Goal: Information Seeking & Learning: Find specific fact

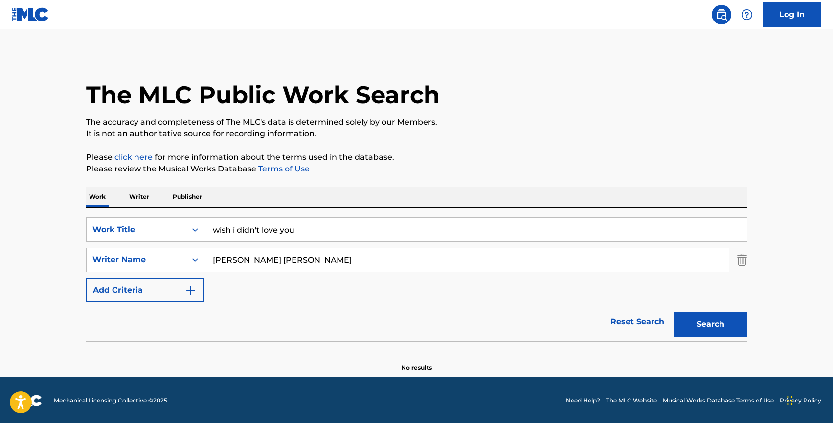
click at [260, 261] on input "[PERSON_NAME] [PERSON_NAME]" at bounding box center [466, 259] width 524 height 23
click at [249, 215] on div "SearchWithCriteriaf21d14fe-a8bc-46bf-bc6f-482ce0d50dfc Work Title wish i didn't…" at bounding box center [416, 275] width 661 height 134
click at [249, 226] on input "wish i didn't love you" at bounding box center [475, 229] width 542 height 23
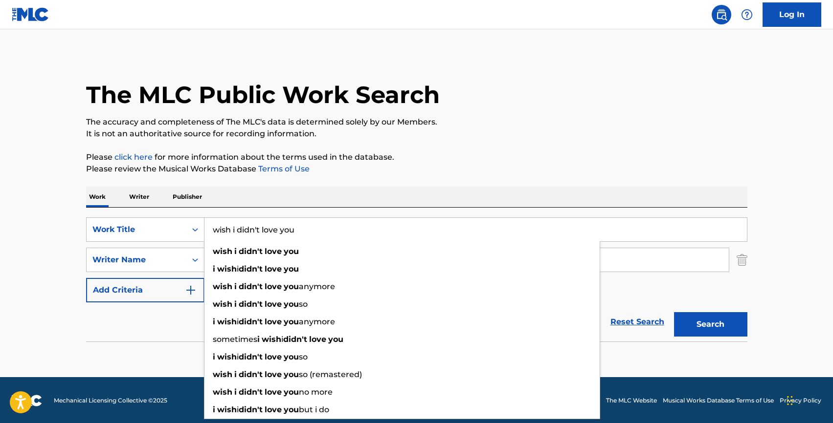
click at [249, 227] on input "wish i didn't love you" at bounding box center [475, 229] width 542 height 23
click at [248, 227] on input "wish i didn't love you" at bounding box center [475, 229] width 542 height 23
type input "wish i love you"
click at [226, 227] on input "wish i love you" at bounding box center [475, 229] width 542 height 23
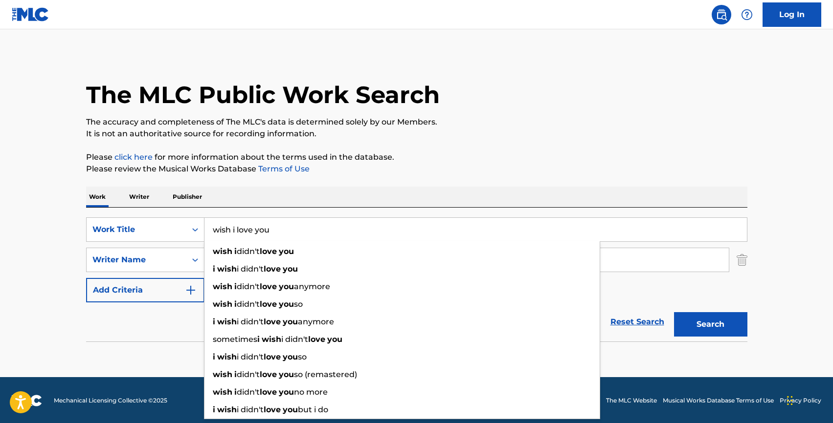
click at [226, 227] on input "wish i love you" at bounding box center [475, 229] width 542 height 23
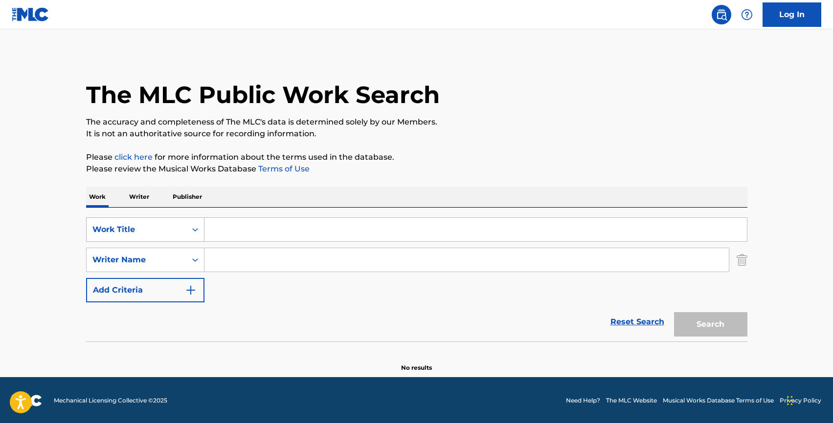
click at [141, 227] on div "Work Title" at bounding box center [136, 230] width 88 height 12
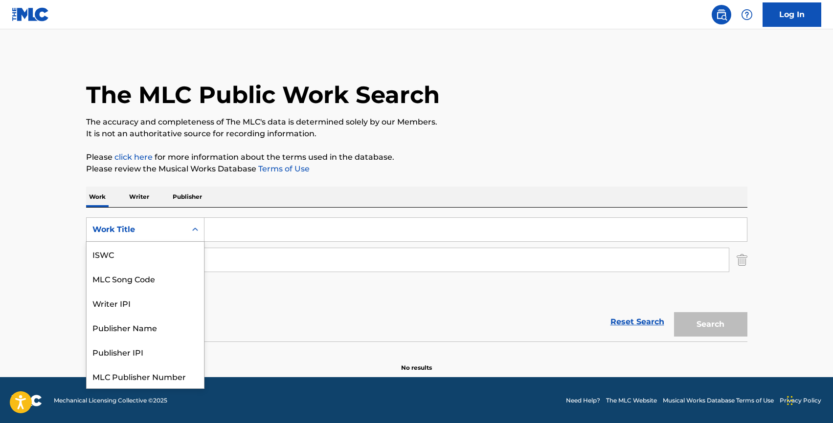
scroll to position [24, 0]
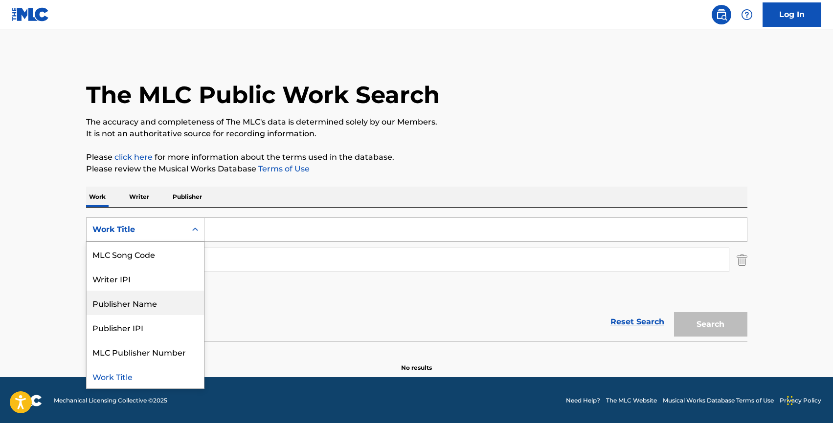
click at [128, 309] on div "Publisher Name" at bounding box center [145, 303] width 117 height 24
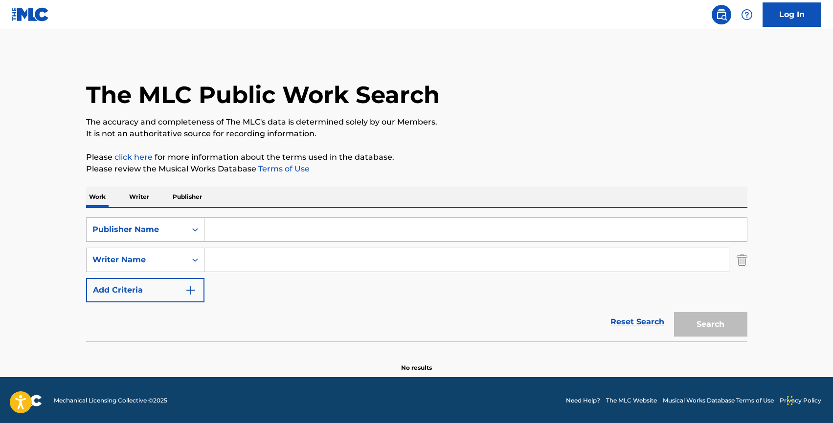
click at [228, 223] on input "Search Form" at bounding box center [475, 229] width 542 height 23
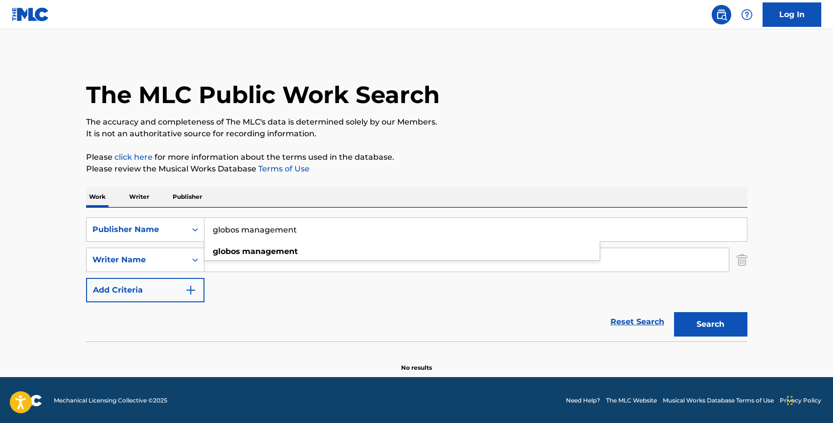
type input "globos management"
click at [674, 312] on button "Search" at bounding box center [710, 324] width 73 height 24
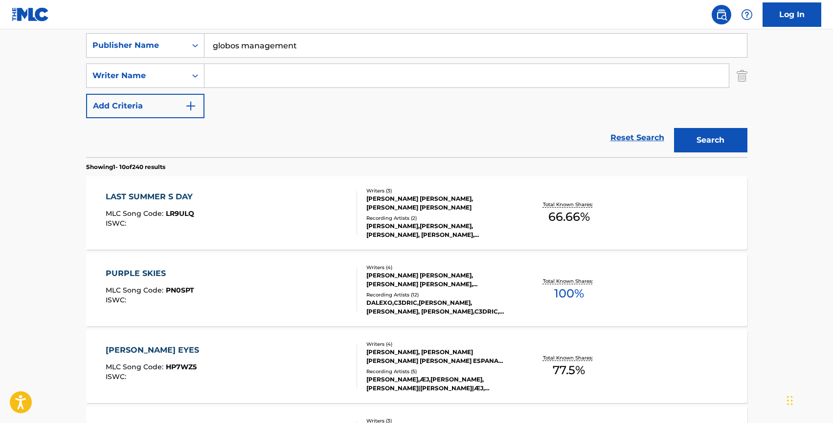
scroll to position [184, 0]
click at [161, 192] on div "LAST SUMMER S DAY" at bounding box center [152, 197] width 92 height 12
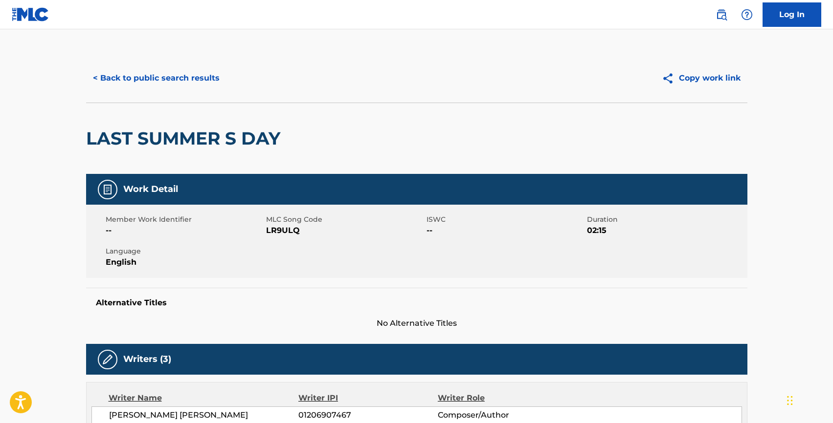
click at [132, 74] on button "< Back to public search results" at bounding box center [156, 78] width 140 height 24
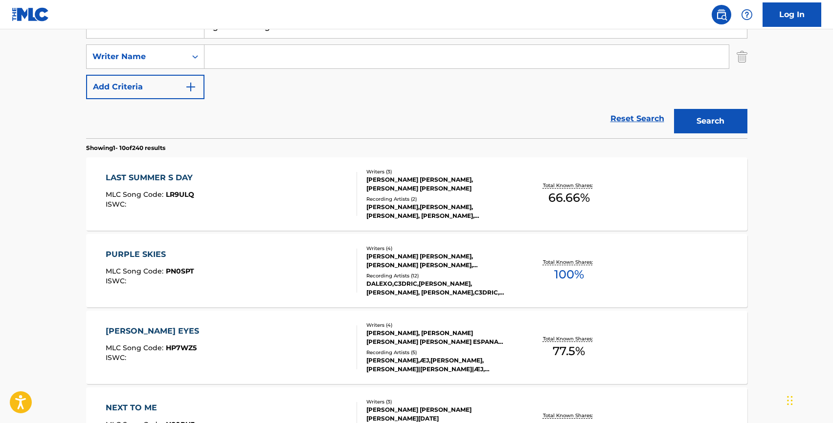
scroll to position [207, 0]
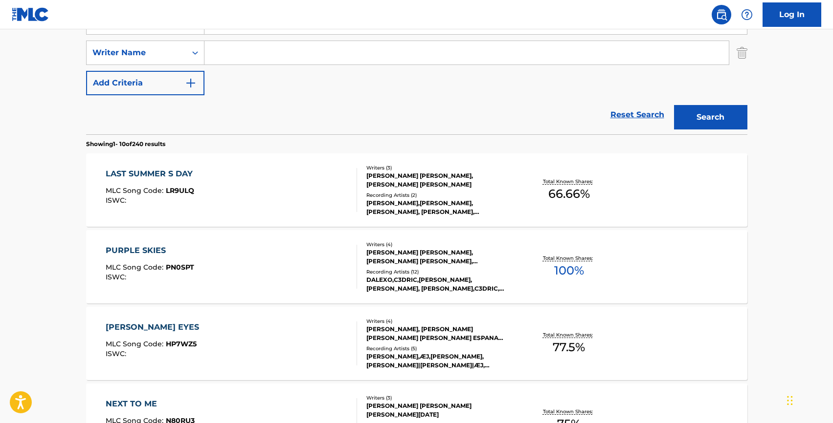
click at [160, 173] on div "LAST SUMMER S DAY" at bounding box center [152, 174] width 92 height 12
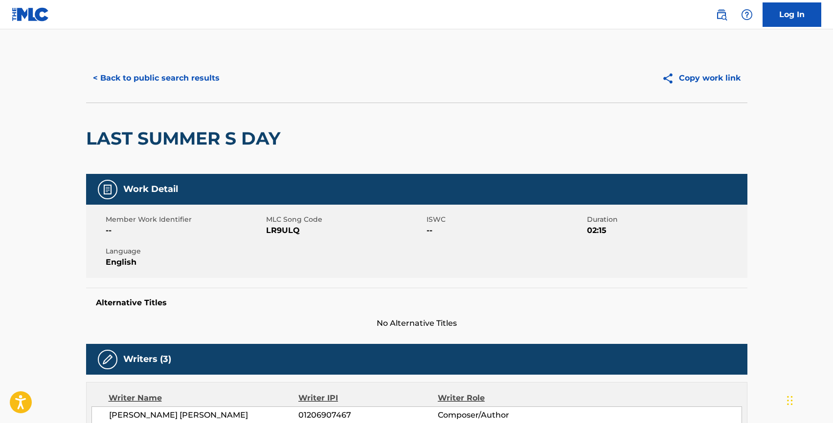
click at [140, 75] on button "< Back to public search results" at bounding box center [156, 78] width 140 height 24
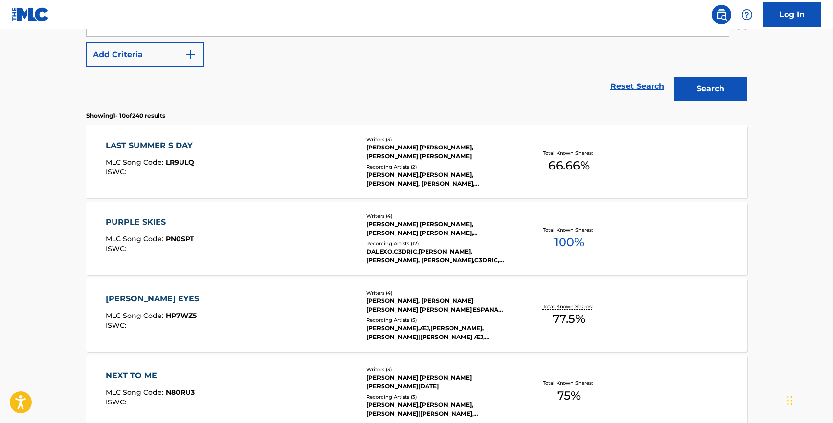
scroll to position [247, 0]
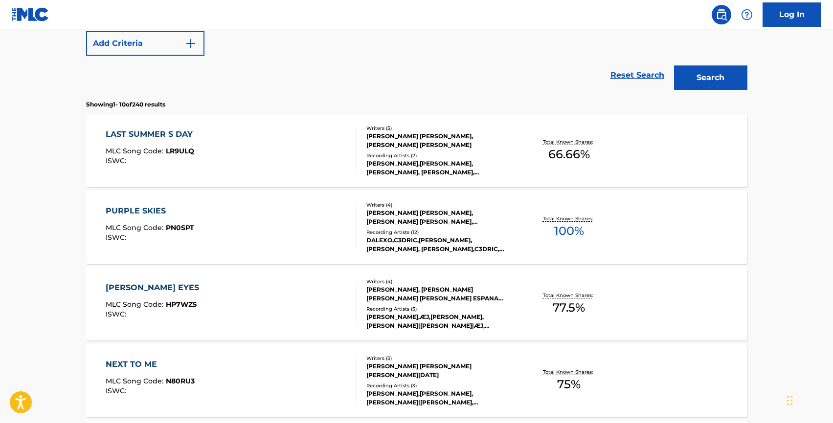
click at [128, 212] on div "PURPLE SKIES" at bounding box center [150, 211] width 88 height 12
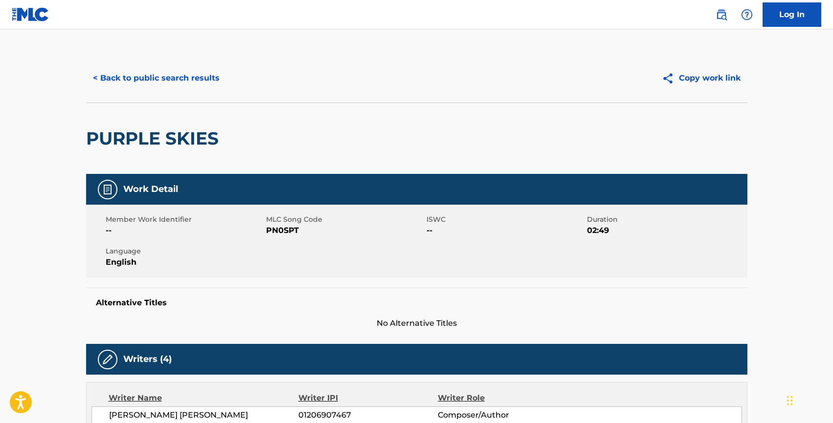
click at [157, 75] on button "< Back to public search results" at bounding box center [156, 78] width 140 height 24
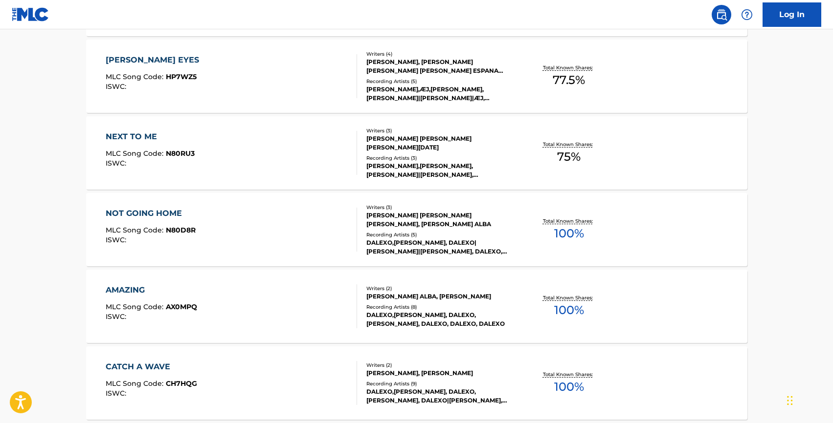
scroll to position [481, 0]
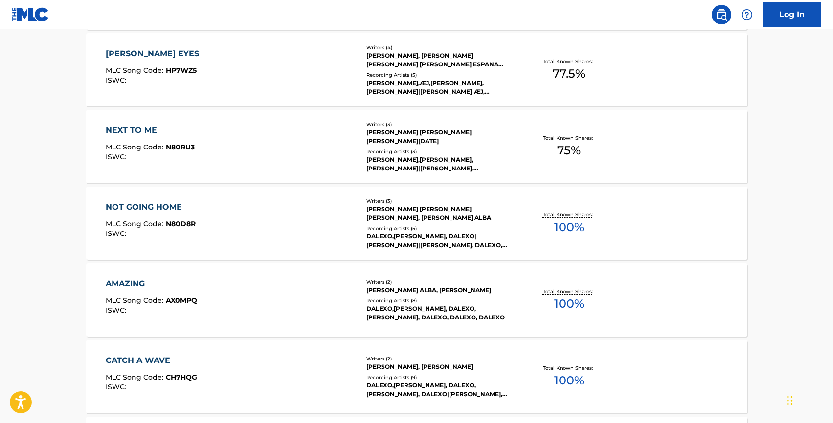
click at [130, 278] on div "AMAZING" at bounding box center [151, 284] width 91 height 12
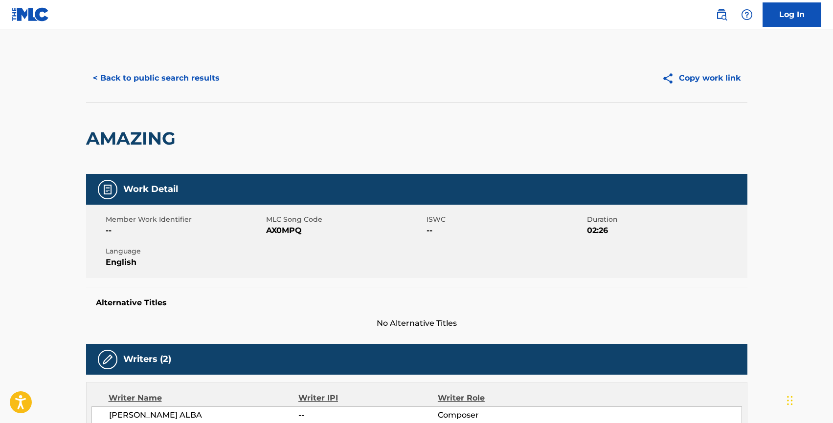
click at [173, 74] on button "< Back to public search results" at bounding box center [156, 78] width 140 height 24
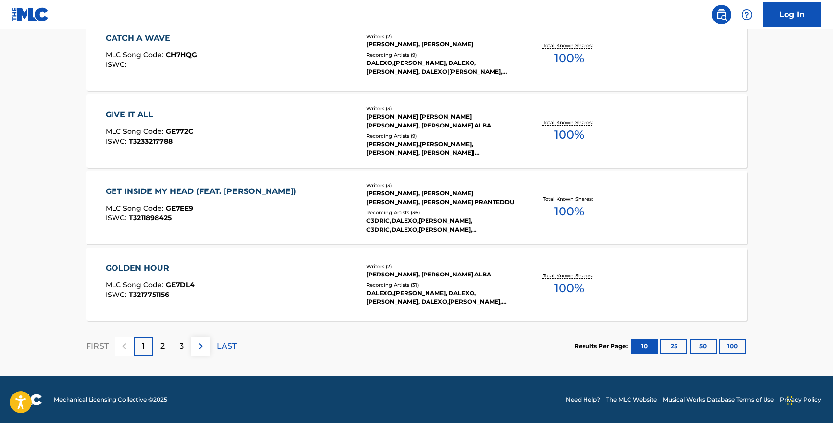
click at [162, 347] on p "2" at bounding box center [162, 347] width 4 height 12
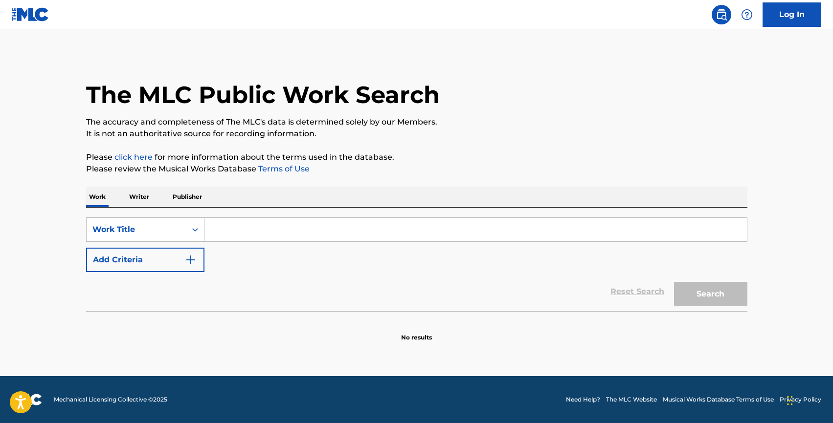
click at [244, 237] on input "Search Form" at bounding box center [475, 229] width 542 height 23
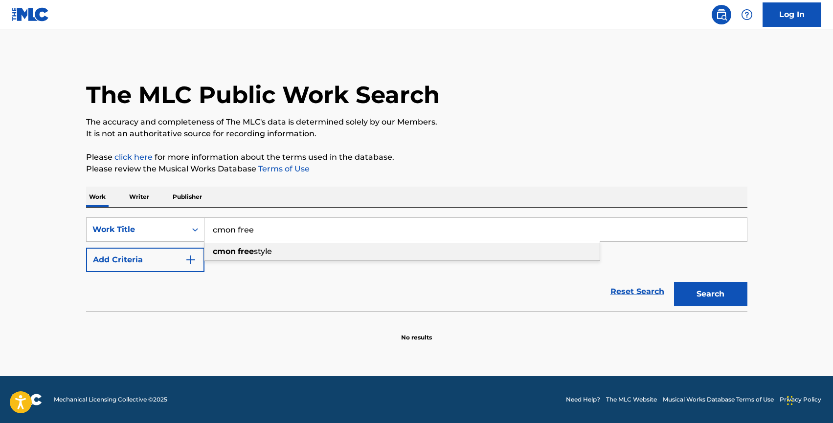
click at [308, 248] on div "cmon free style" at bounding box center [401, 252] width 395 height 18
type input "cmon freestyle"
click at [161, 260] on button "Add Criteria" at bounding box center [145, 260] width 118 height 24
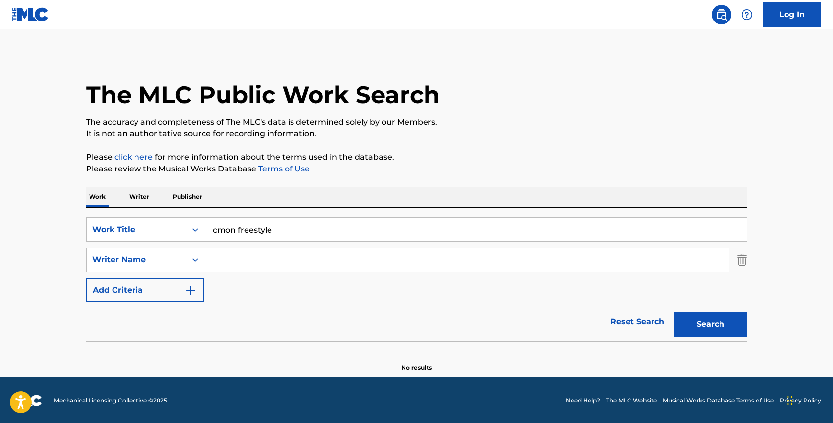
click at [265, 256] on input "Search Form" at bounding box center [466, 259] width 524 height 23
click at [270, 284] on div "daniele pirisi" at bounding box center [392, 282] width 377 height 18
click at [688, 318] on button "Search" at bounding box center [710, 324] width 73 height 24
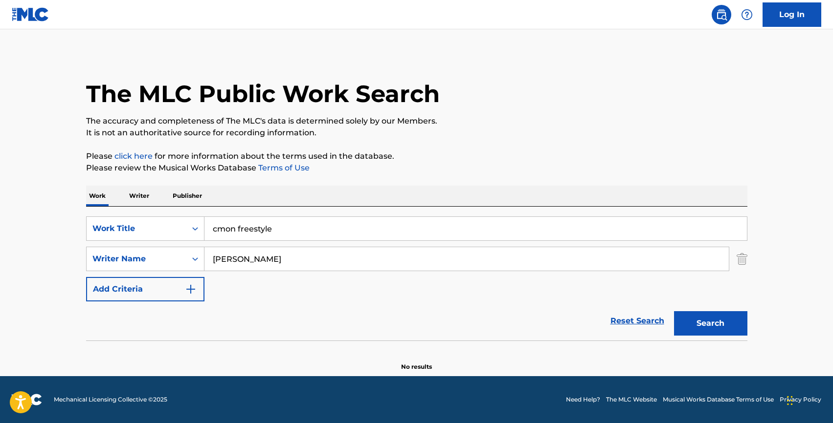
click at [241, 254] on input "daniele pirisi" at bounding box center [466, 258] width 524 height 23
type input "s"
click at [272, 281] on span "erts" at bounding box center [266, 280] width 16 height 9
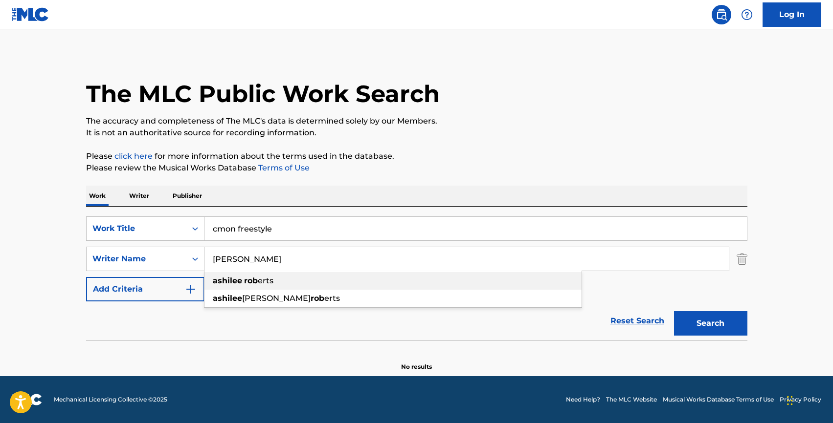
type input "ashilee roberts"
click at [674, 311] on button "Search" at bounding box center [710, 323] width 73 height 24
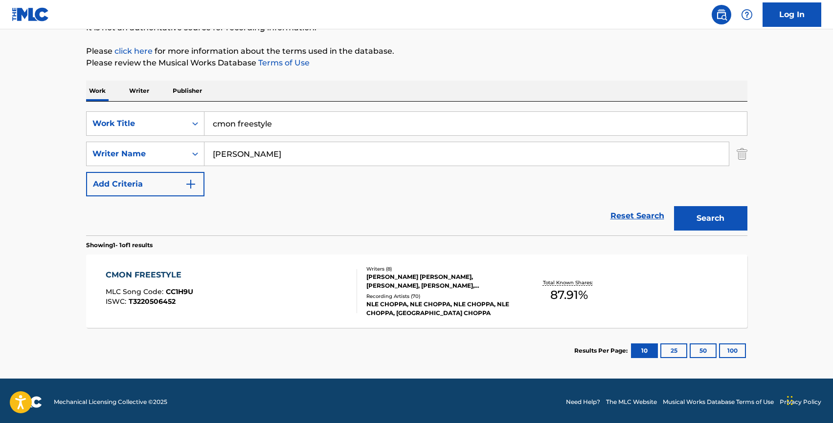
scroll to position [109, 0]
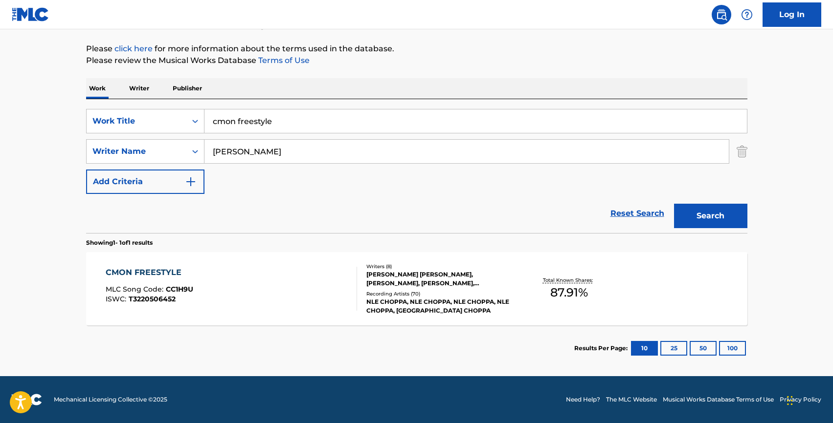
click at [147, 267] on div "CMON FREESTYLE" at bounding box center [150, 273] width 88 height 12
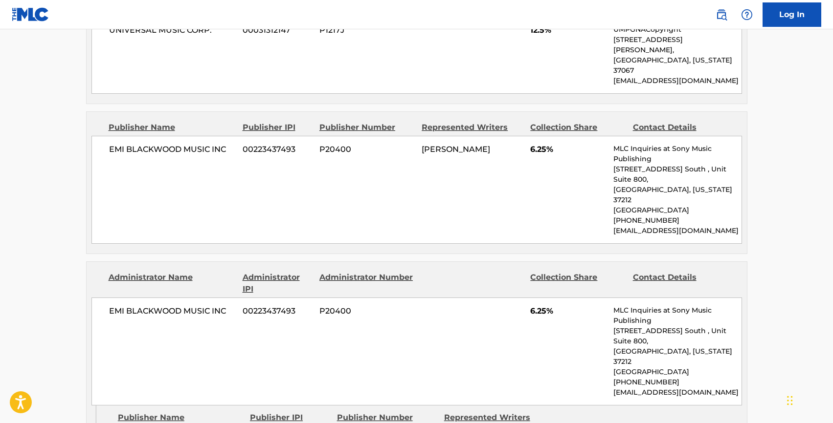
scroll to position [1967, 0]
